Goal: Check status: Check status

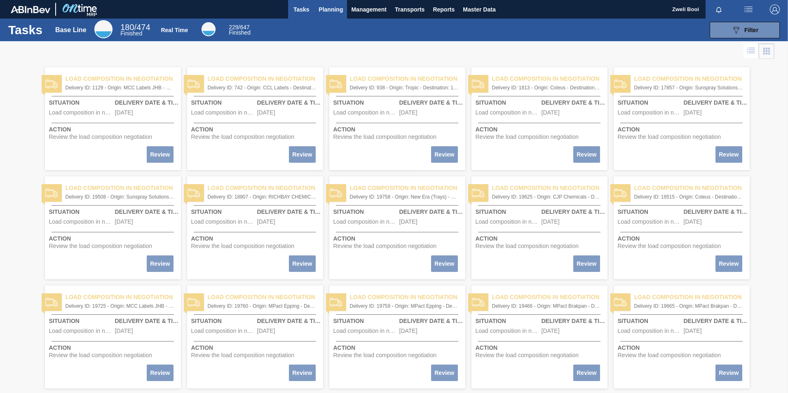
click at [333, 5] on span "Planning" at bounding box center [330, 10] width 24 height 10
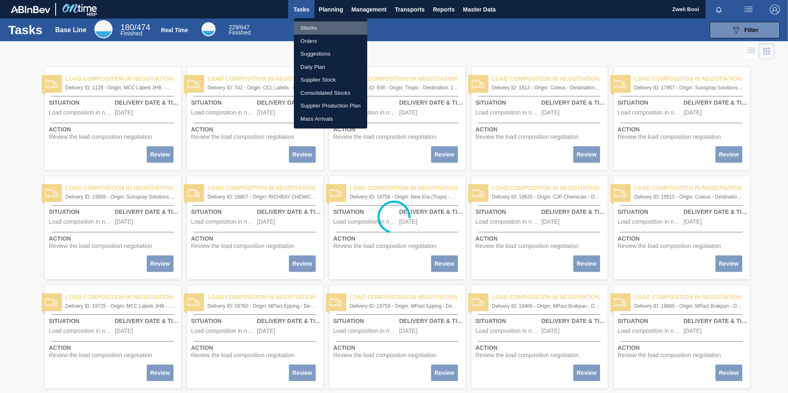
click at [313, 28] on li "Stocks" at bounding box center [330, 27] width 73 height 13
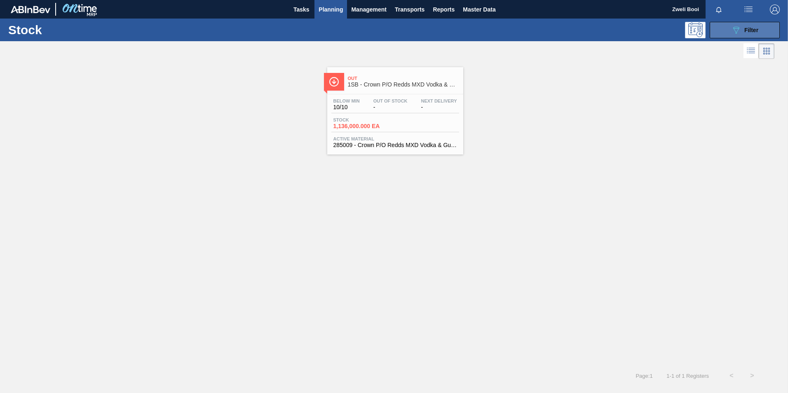
click at [750, 36] on button "089F7B8B-B2A5-4AFE-B5C0-19BA573D28AC Filter" at bounding box center [744, 30] width 70 height 16
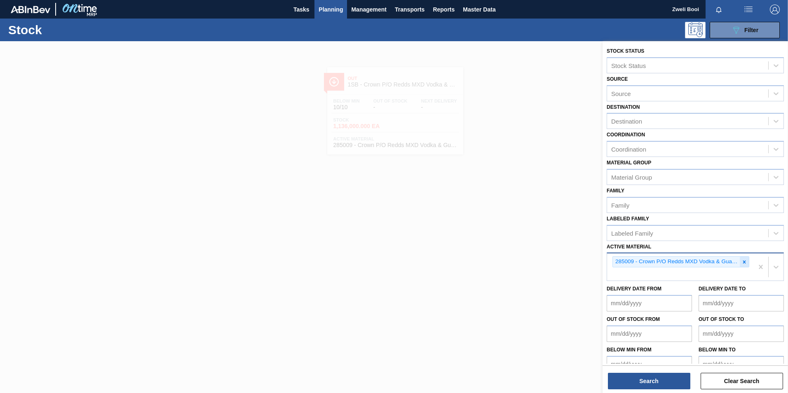
click at [744, 263] on icon at bounding box center [744, 262] width 6 height 6
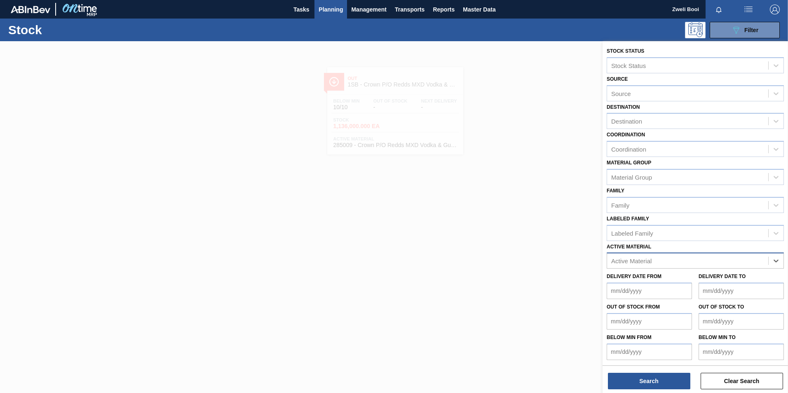
paste Material "285009"
type Material "285009"
click at [657, 275] on div "285009 - Crown P/O Redds MXD Vodka & Guarana" at bounding box center [694, 280] width 177 height 15
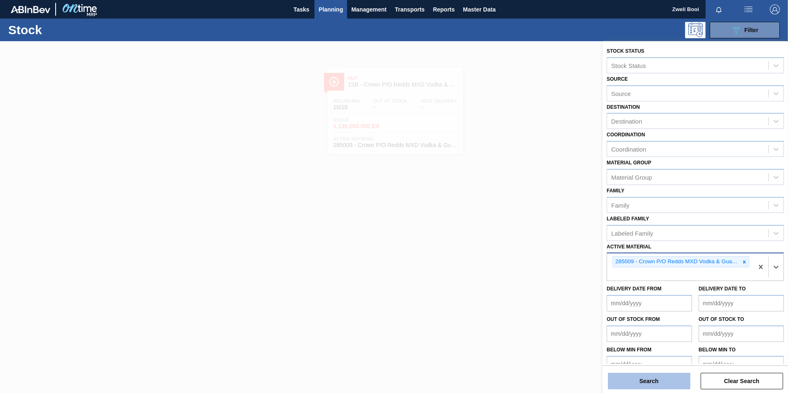
click at [655, 383] on button "Search" at bounding box center [649, 381] width 82 height 16
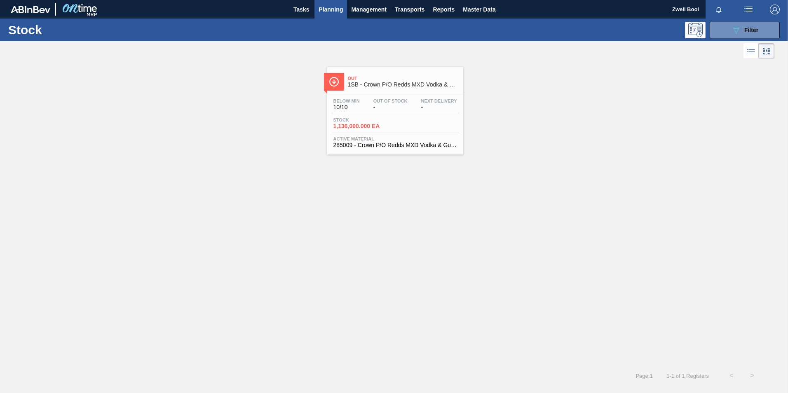
click at [391, 117] on div "Stock 1,136,000.000 EA" at bounding box center [362, 123] width 62 height 12
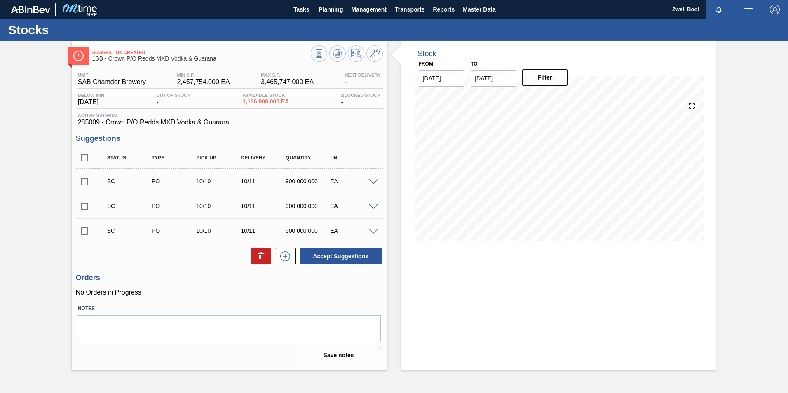
click at [83, 181] on input "checkbox" at bounding box center [84, 181] width 17 height 17
click at [340, 256] on button "Accept Suggestions" at bounding box center [340, 256] width 82 height 16
checkbox input "false"
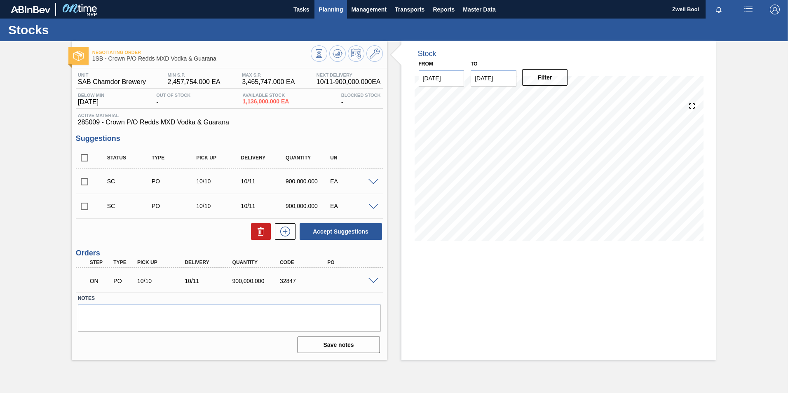
click at [329, 12] on span "Planning" at bounding box center [330, 10] width 24 height 10
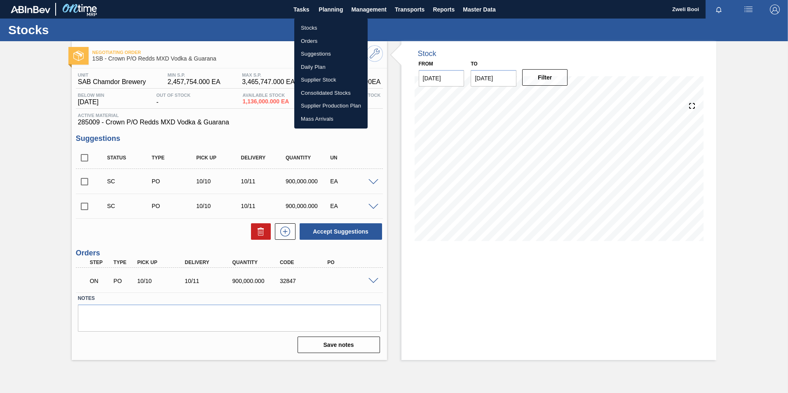
click at [315, 25] on li "Stocks" at bounding box center [330, 27] width 73 height 13
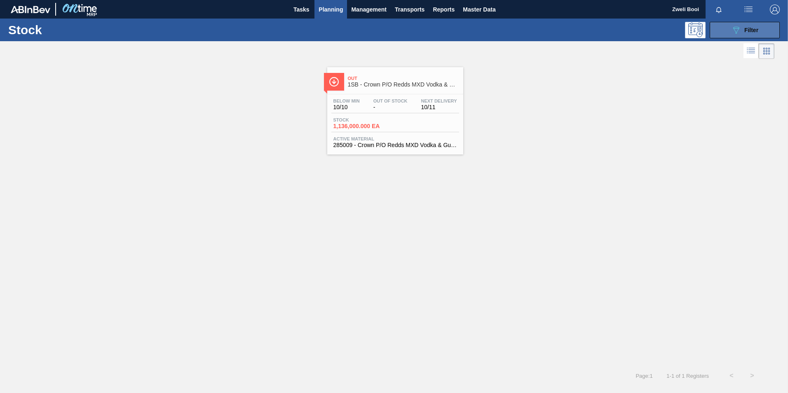
click at [762, 23] on button "089F7B8B-B2A5-4AFE-B5C0-19BA573D28AC Filter" at bounding box center [744, 30] width 70 height 16
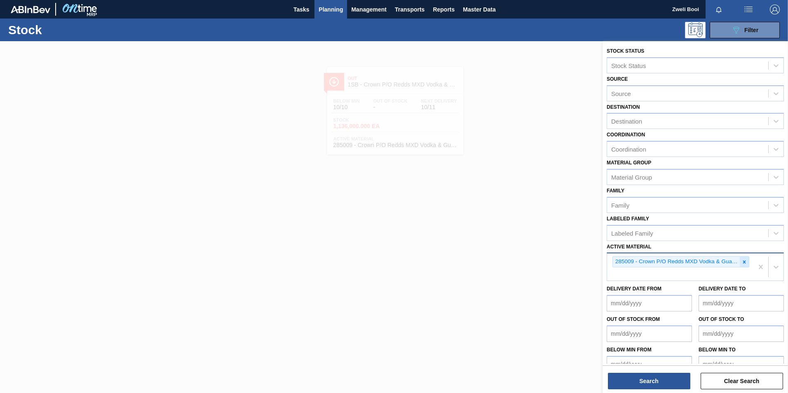
click at [746, 263] on div at bounding box center [743, 262] width 9 height 10
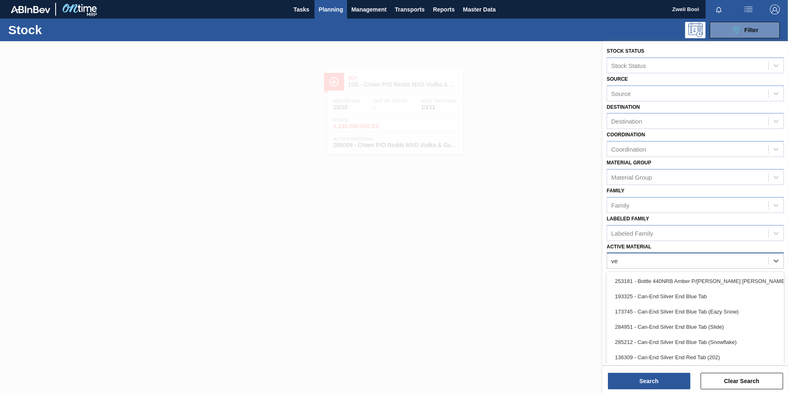
type Material "vel"
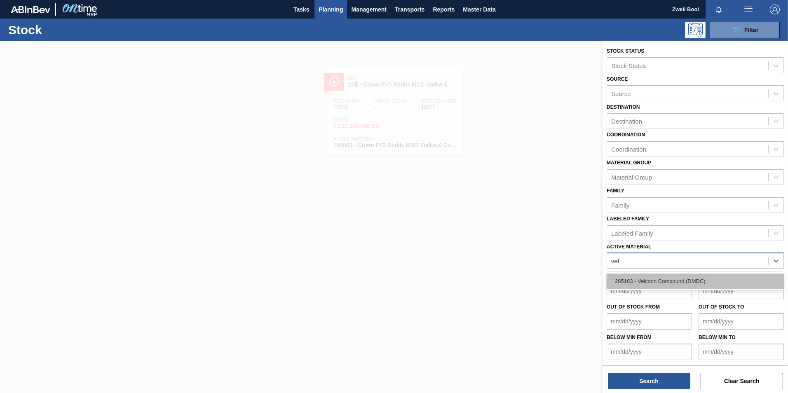
click at [703, 286] on div "285163 - Velcorin Compound (DMDC)" at bounding box center [694, 280] width 177 height 15
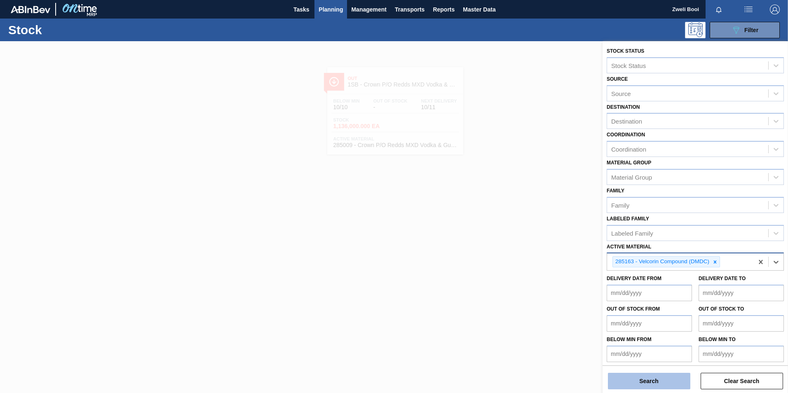
click at [662, 381] on button "Search" at bounding box center [649, 381] width 82 height 16
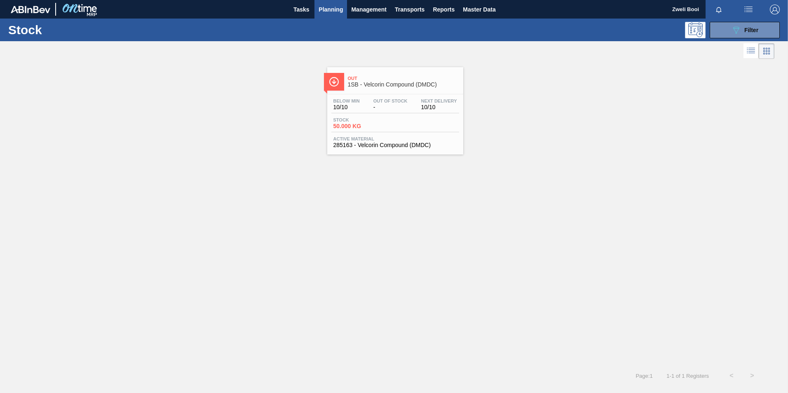
click at [369, 93] on div "Out 1SB - Velcorin Compound (DMDC) Below Min 10/10 Out Of Stock - Next Delivery…" at bounding box center [395, 110] width 136 height 87
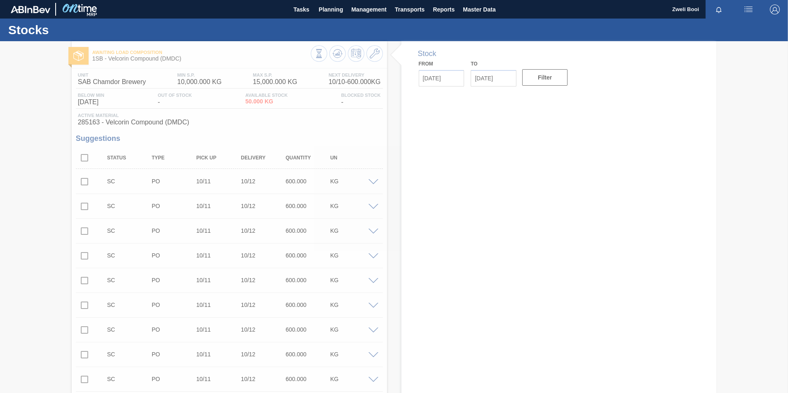
type input "[DATE]"
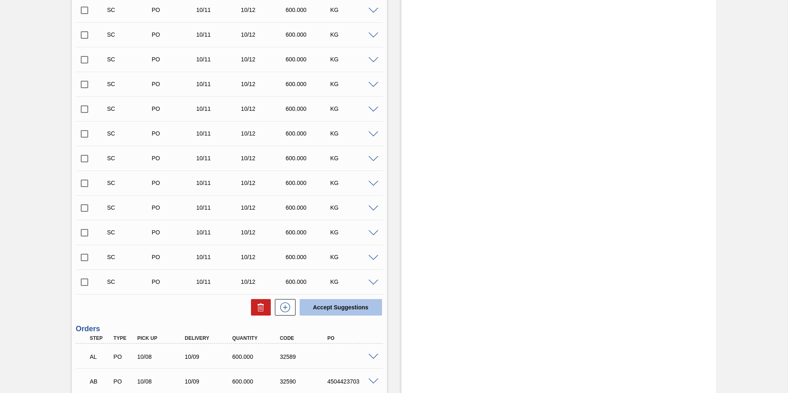
scroll to position [511, 0]
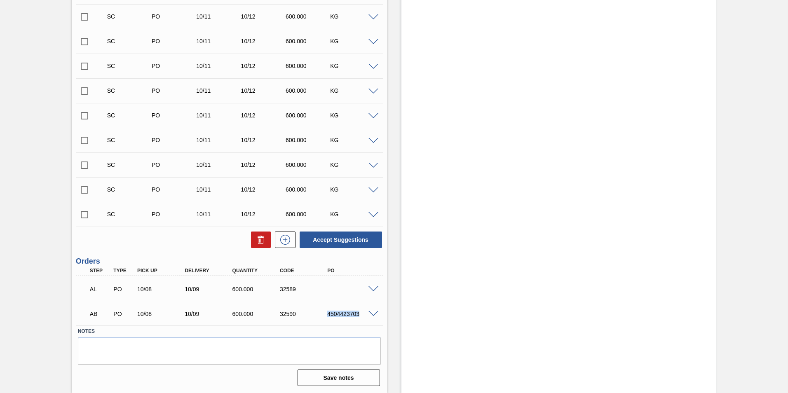
drag, startPoint x: 324, startPoint y: 312, endPoint x: 359, endPoint y: 317, distance: 35.3
click at [359, 317] on div "4504423703" at bounding box center [345, 314] width 47 height 7
copy div "4504423703"
